Goal: Transaction & Acquisition: Purchase product/service

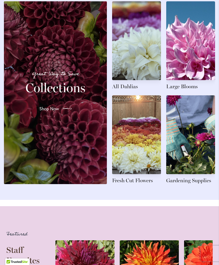
scroll to position [591, 0]
click at [140, 69] on link at bounding box center [136, 46] width 49 height 89
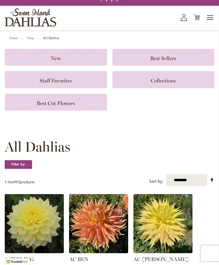
scroll to position [62, 0]
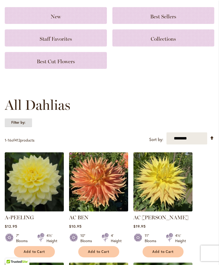
click at [24, 127] on strong "Filter by:" at bounding box center [18, 122] width 27 height 9
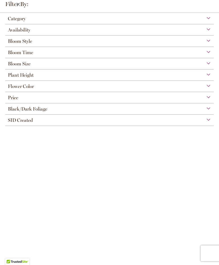
scroll to position [31, 0]
click at [25, 20] on span "Category" at bounding box center [17, 19] width 18 height 6
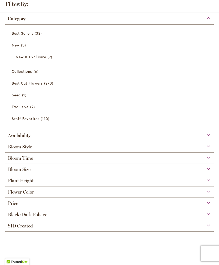
scroll to position [54, 0]
click at [37, 82] on span "Best Cut Flowers" at bounding box center [27, 83] width 31 height 5
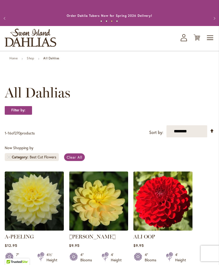
click at [193, 136] on select "**********" at bounding box center [186, 131] width 41 height 12
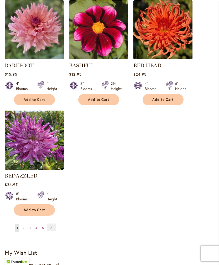
scroll to position [619, 0]
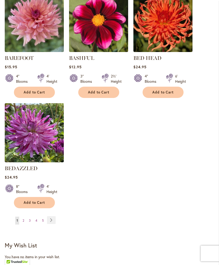
click at [50, 224] on link "Page Next" at bounding box center [51, 220] width 9 height 8
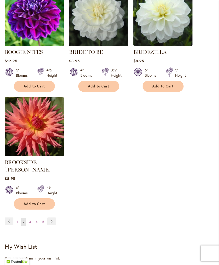
scroll to position [677, 0]
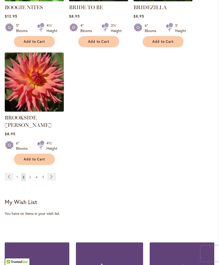
click at [31, 175] on span "3" at bounding box center [30, 177] width 2 height 4
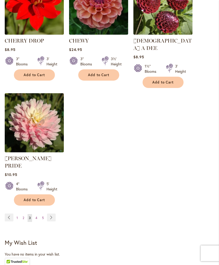
scroll to position [651, 0]
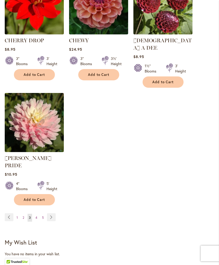
click at [36, 215] on span "4" at bounding box center [36, 217] width 2 height 4
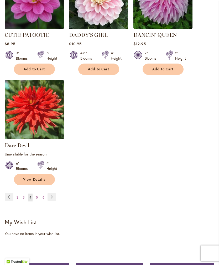
scroll to position [681, 0]
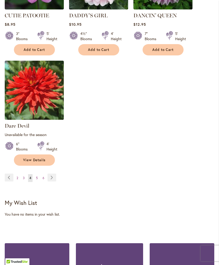
click at [35, 174] on link "Page 5" at bounding box center [37, 178] width 4 height 8
